Goal: Task Accomplishment & Management: Manage account settings

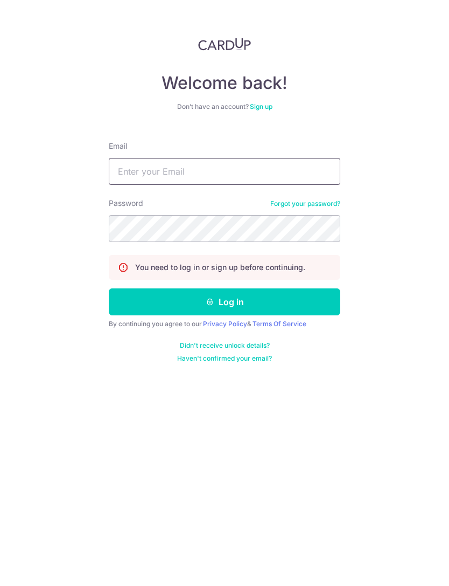
type input "zwtham@gmail.com"
click at [225, 302] on button "Log in" at bounding box center [225, 301] width 232 height 27
